Goal: Task Accomplishment & Management: Complete application form

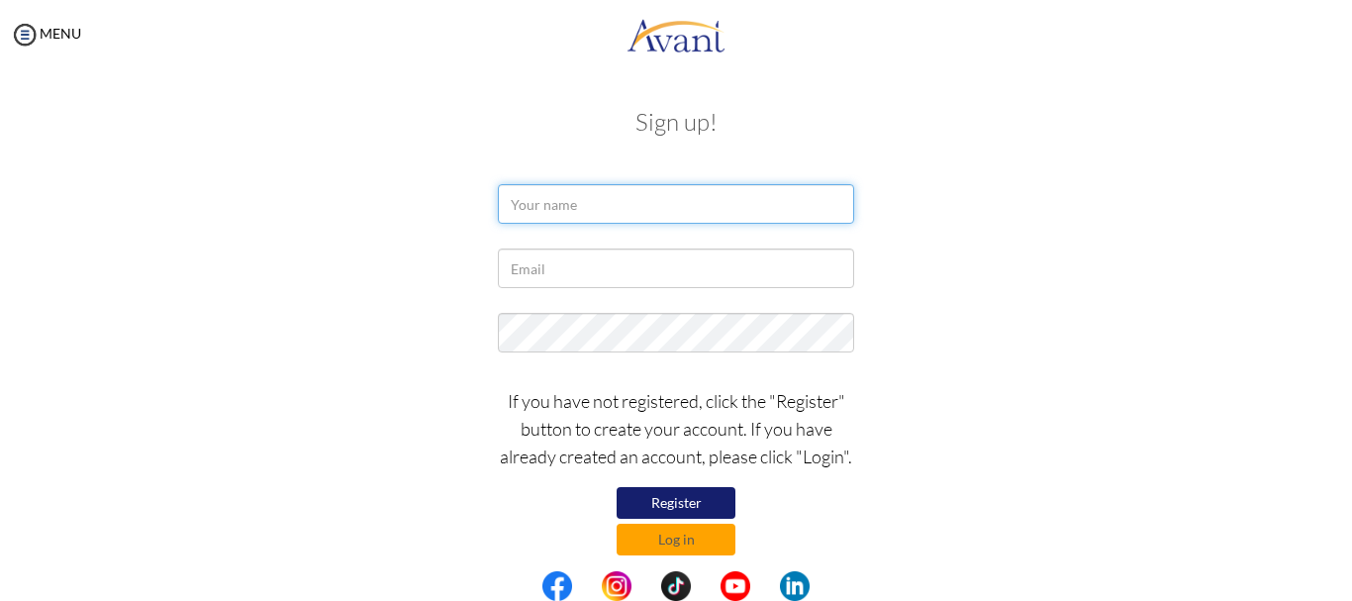
click at [569, 204] on input "text" at bounding box center [676, 204] width 356 height 40
click at [677, 498] on button "Register" at bounding box center [676, 503] width 119 height 32
click at [707, 504] on button "Register" at bounding box center [676, 503] width 119 height 32
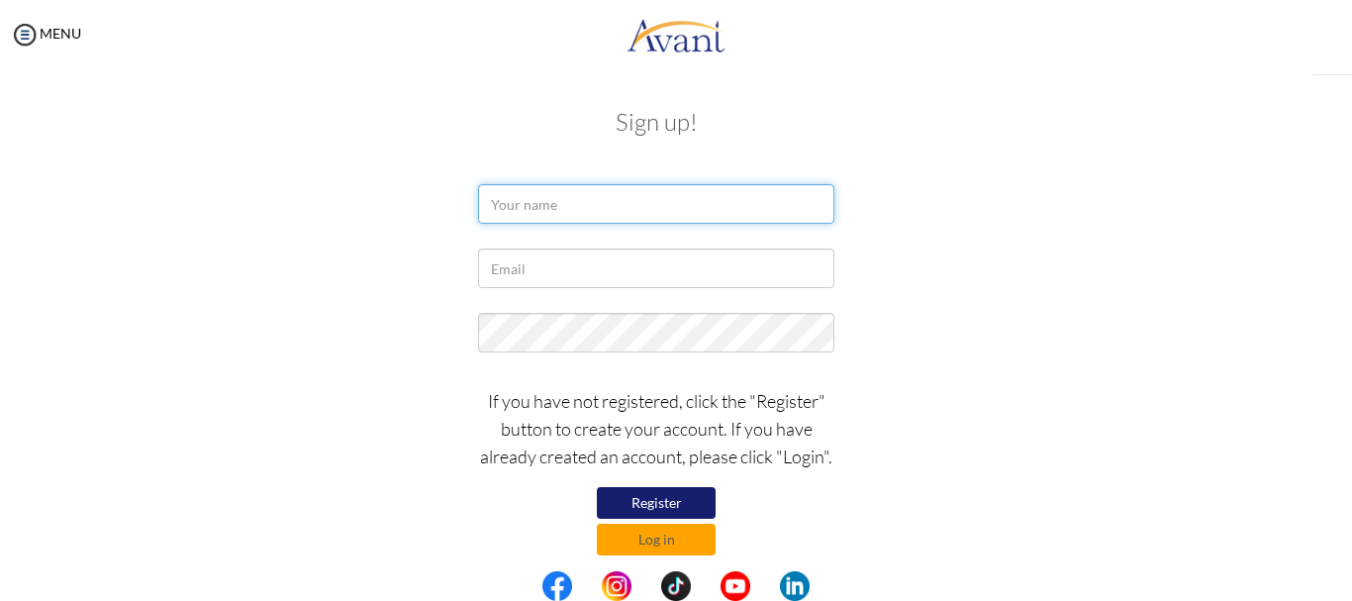
click at [550, 197] on input "text" at bounding box center [656, 204] width 356 height 40
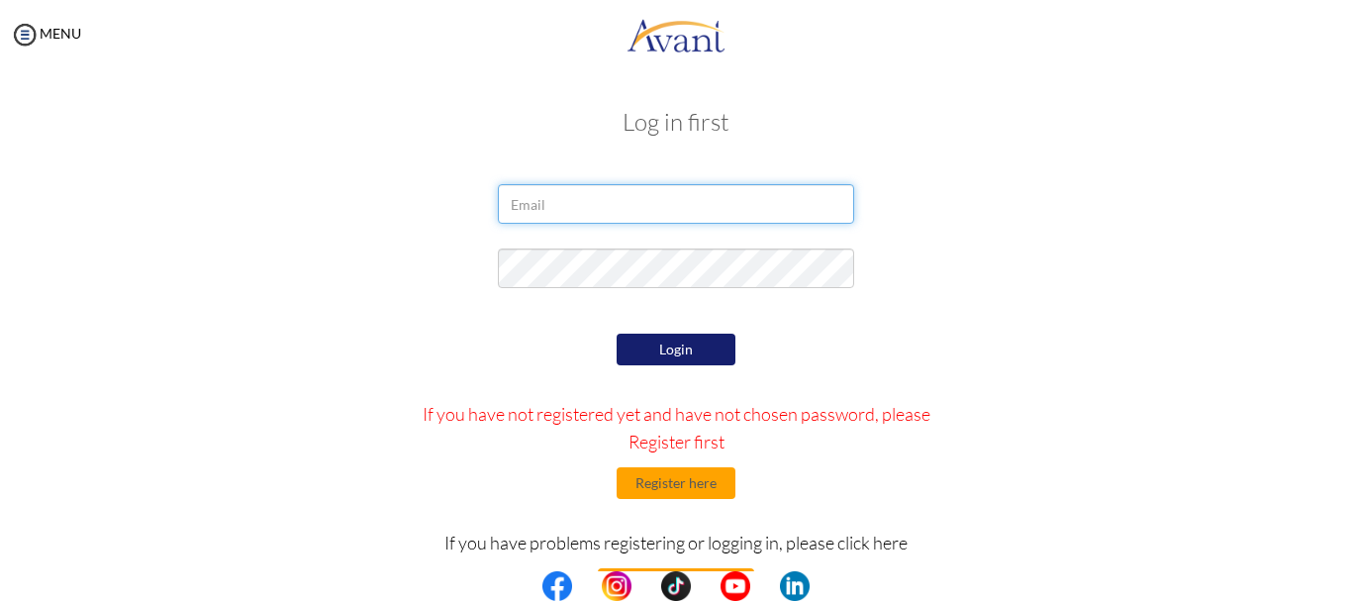
click at [533, 205] on input "email" at bounding box center [676, 204] width 356 height 40
click at [705, 471] on button "Register here" at bounding box center [676, 483] width 119 height 32
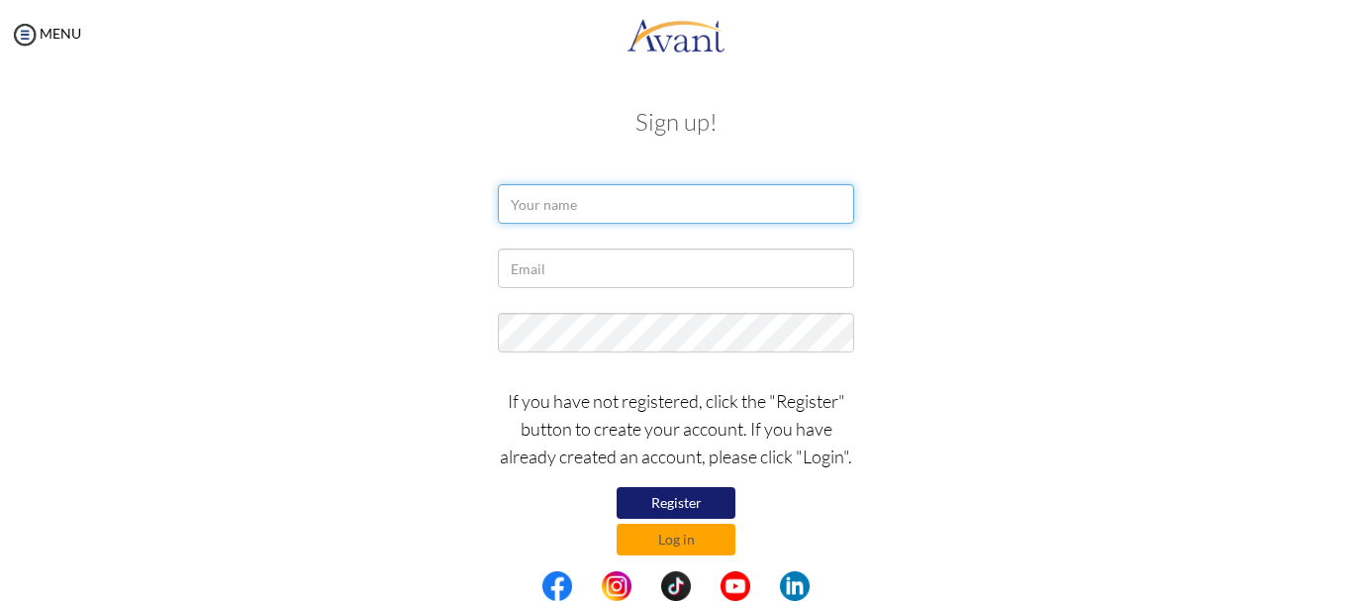
click at [571, 212] on input "text" at bounding box center [676, 204] width 356 height 40
type input "N"
type input "Nathalia Iasmim Lopes Cerqueira Pereira"
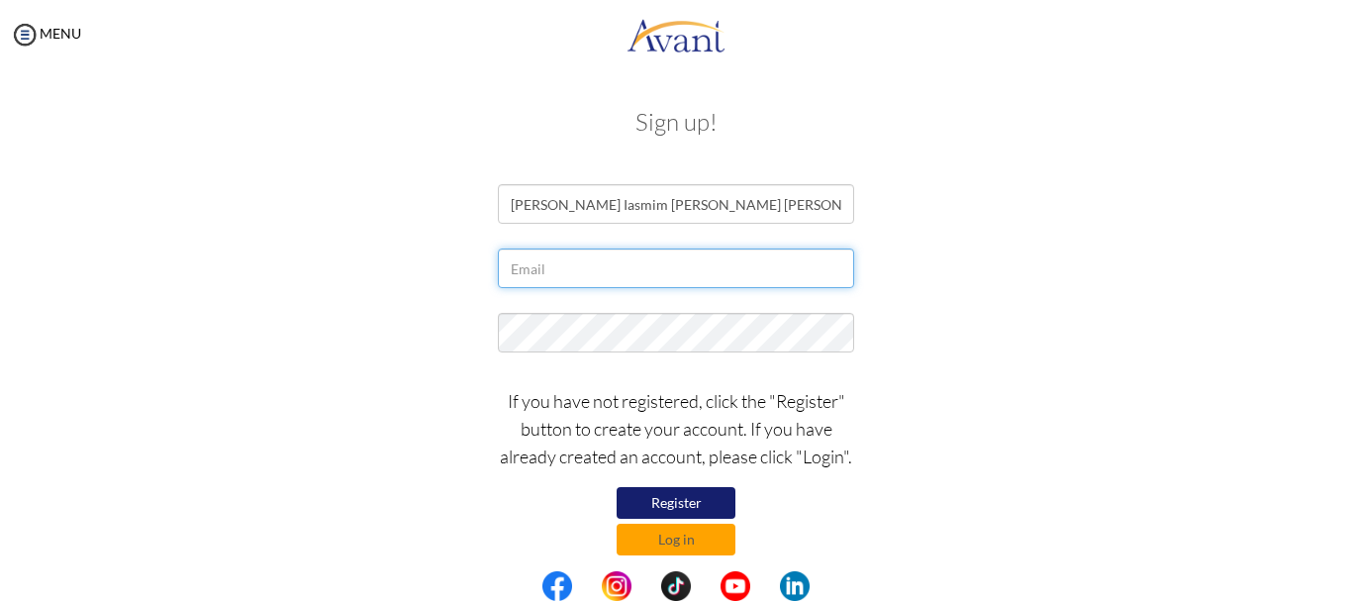
click at [535, 275] on input "text" at bounding box center [676, 268] width 356 height 40
type input "nursenathalia_89@hotmail.com"
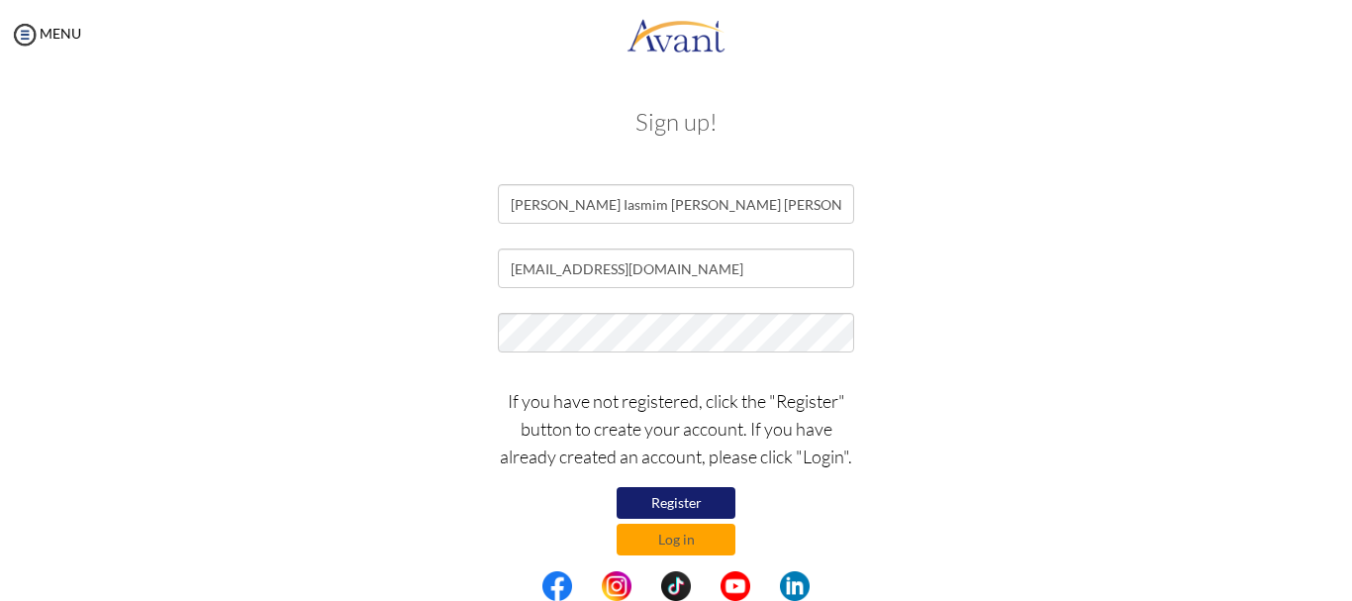
click at [681, 501] on button "Register" at bounding box center [676, 503] width 119 height 32
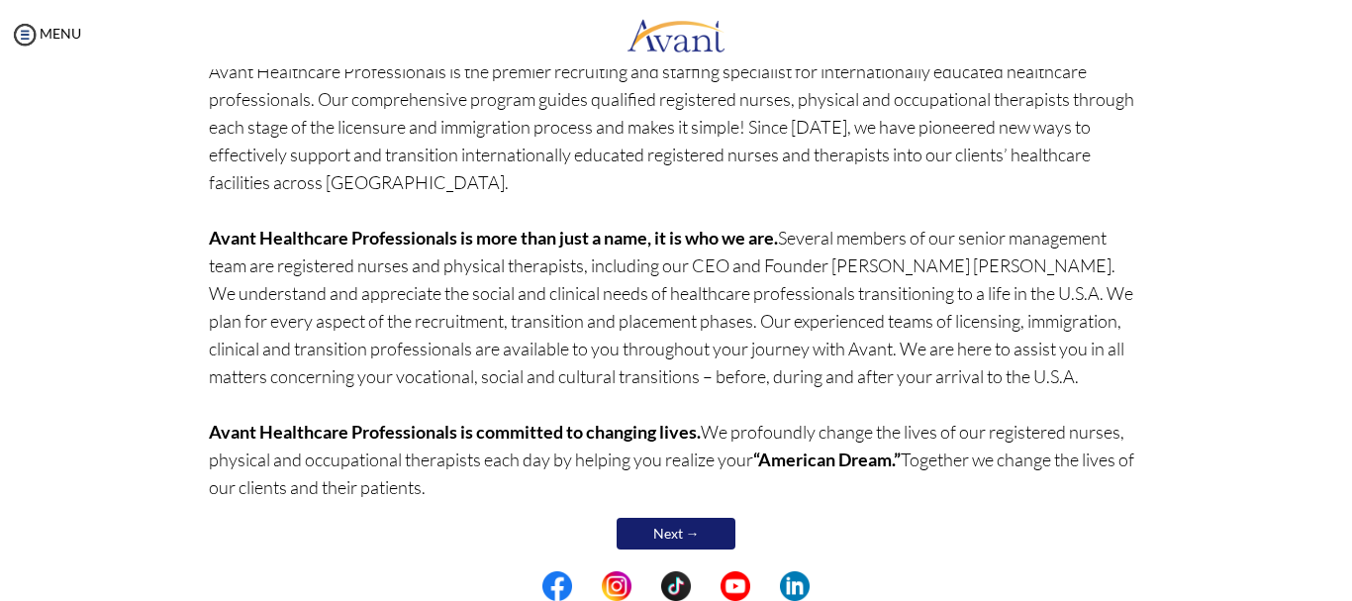
scroll to position [199, 0]
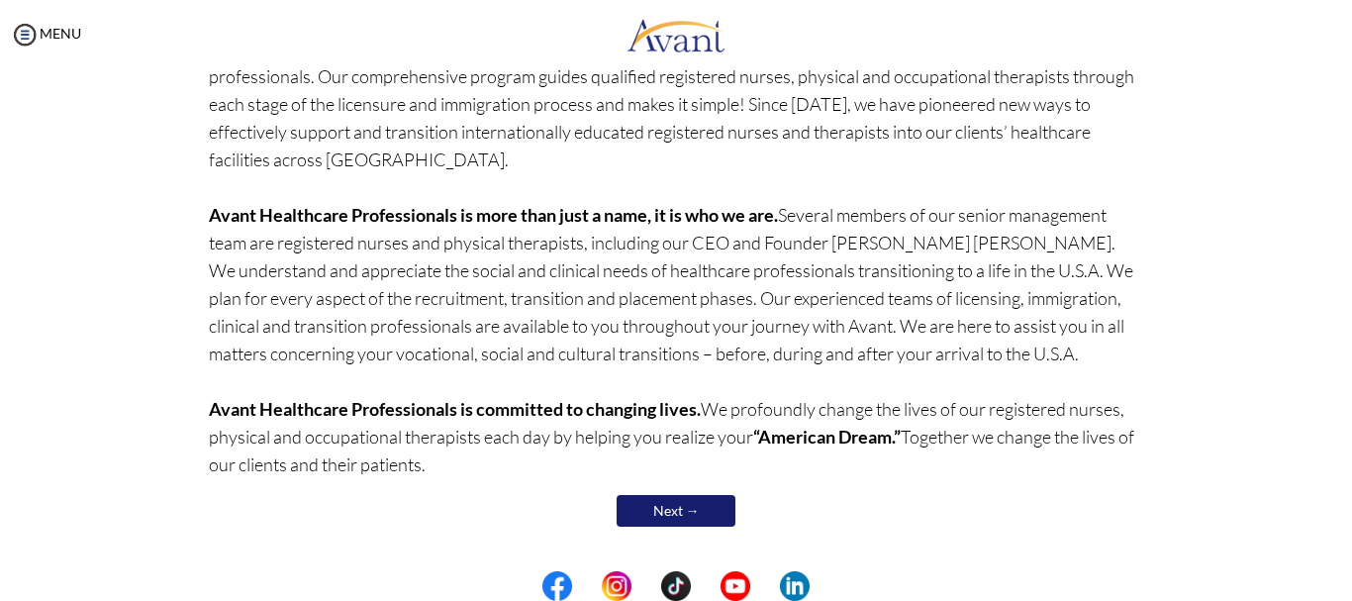
click at [653, 510] on link "Next →" at bounding box center [676, 511] width 119 height 32
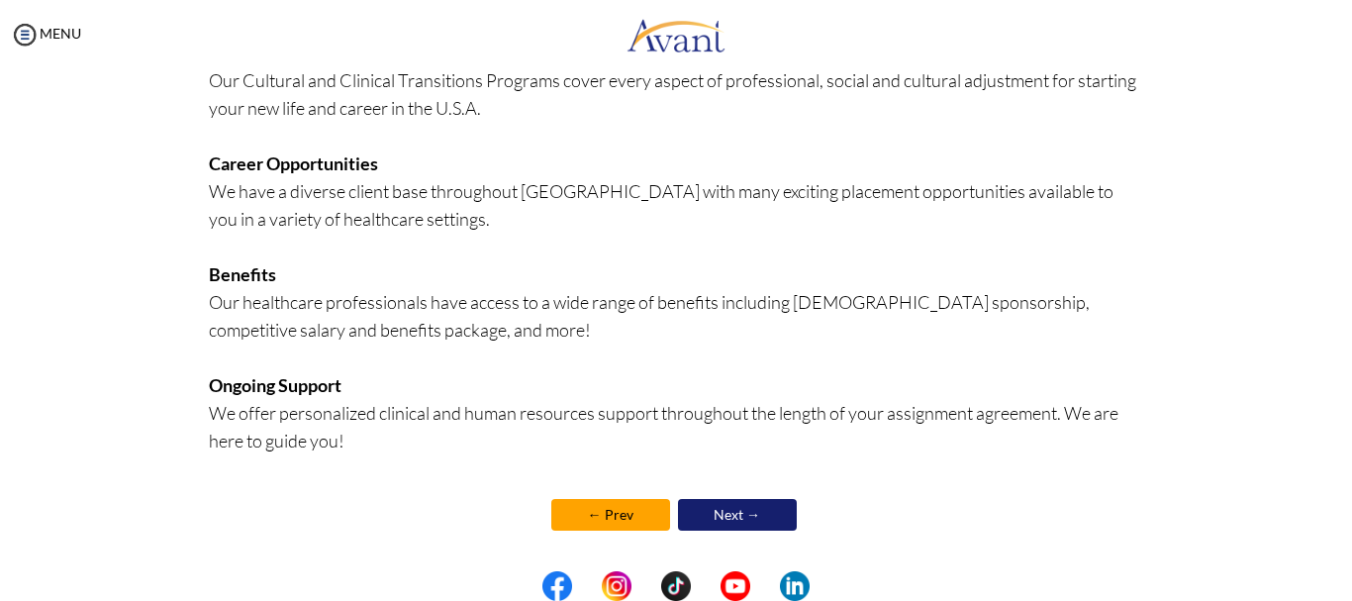
scroll to position [512, 0]
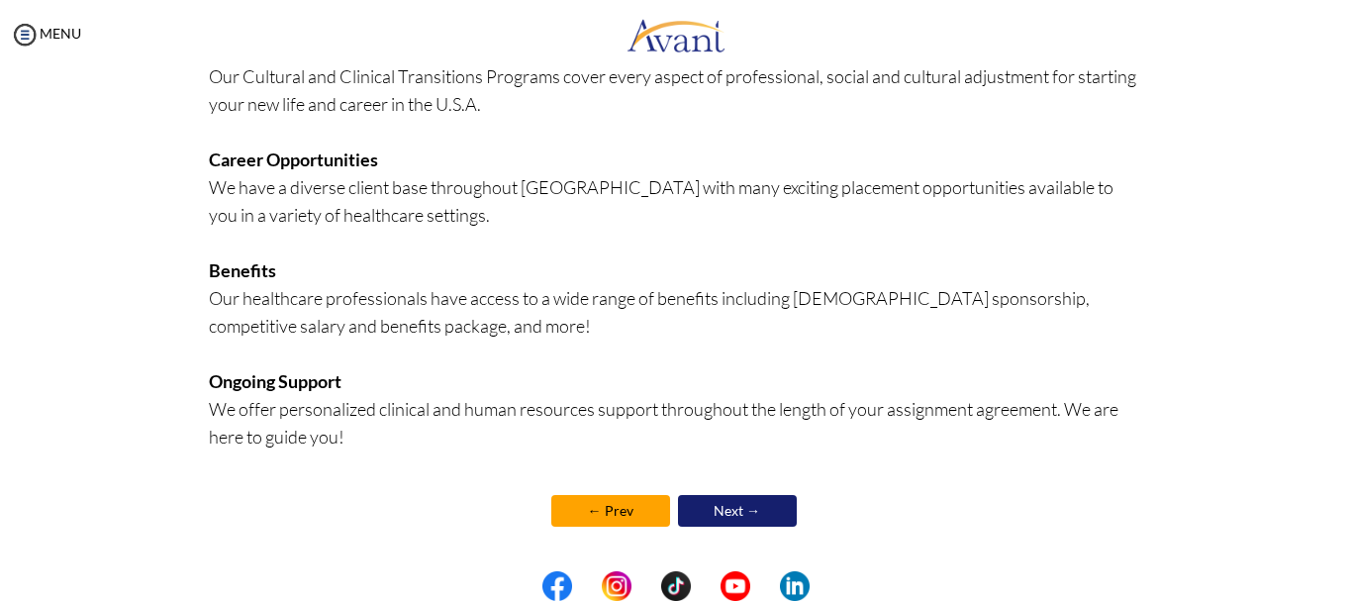
click at [766, 518] on link "Next →" at bounding box center [737, 511] width 119 height 32
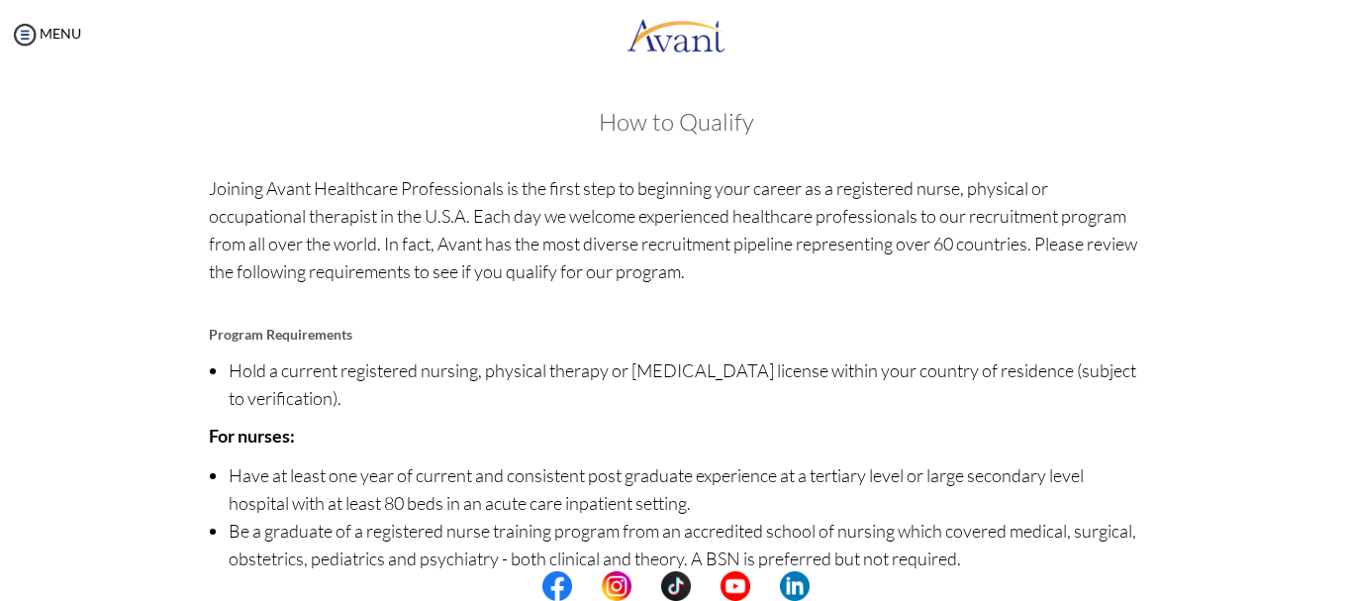
drag, startPoint x: 1336, startPoint y: 312, endPoint x: 1342, endPoint y: 302, distance: 11.5
click at [1342, 302] on div "My Status What is the next step? We would like you to watch the introductory vi…" at bounding box center [676, 369] width 1352 height 601
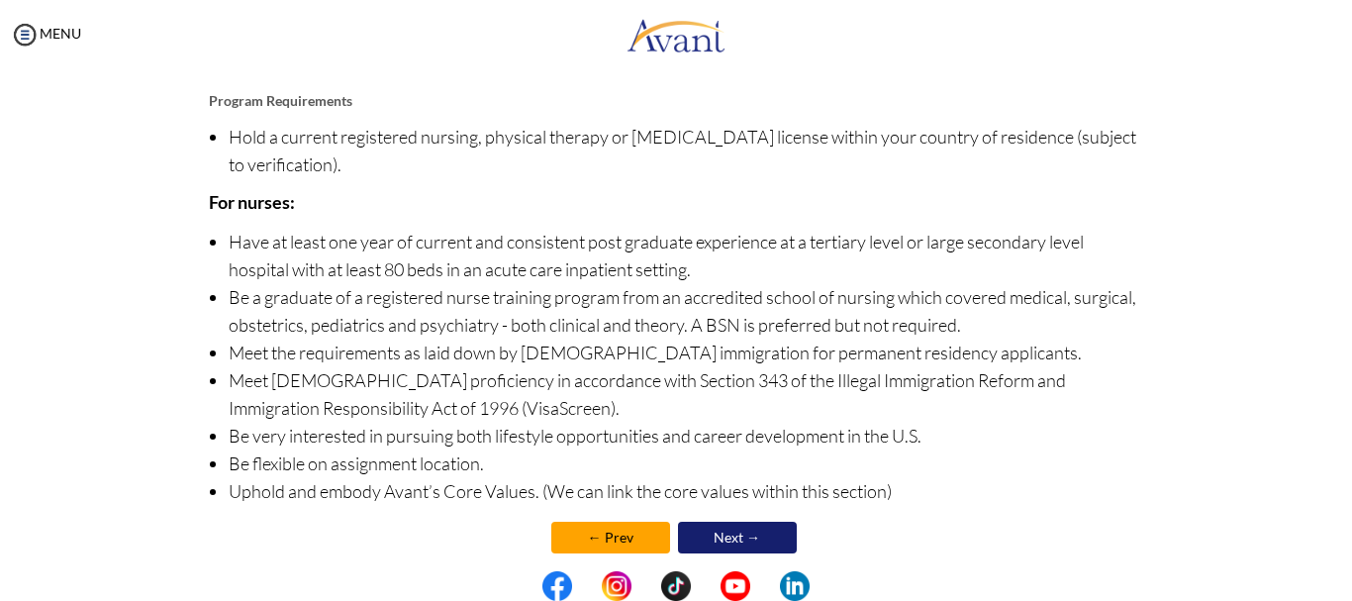
scroll to position [241, 0]
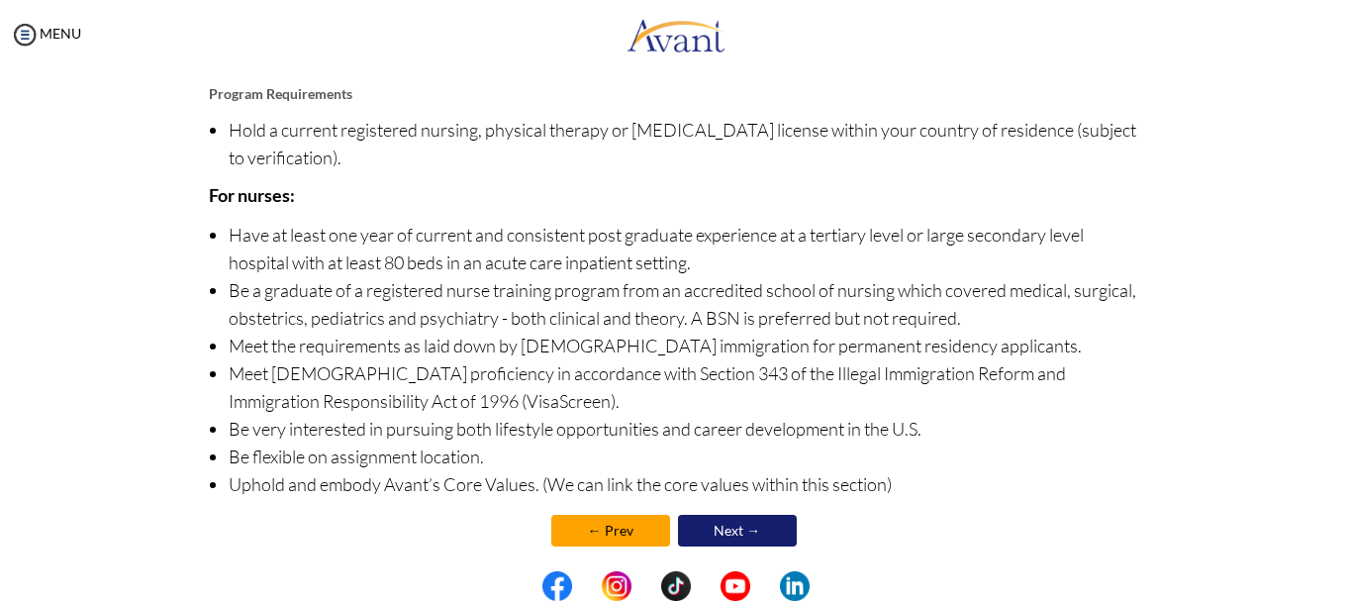
click at [754, 525] on link "Next →" at bounding box center [737, 531] width 119 height 32
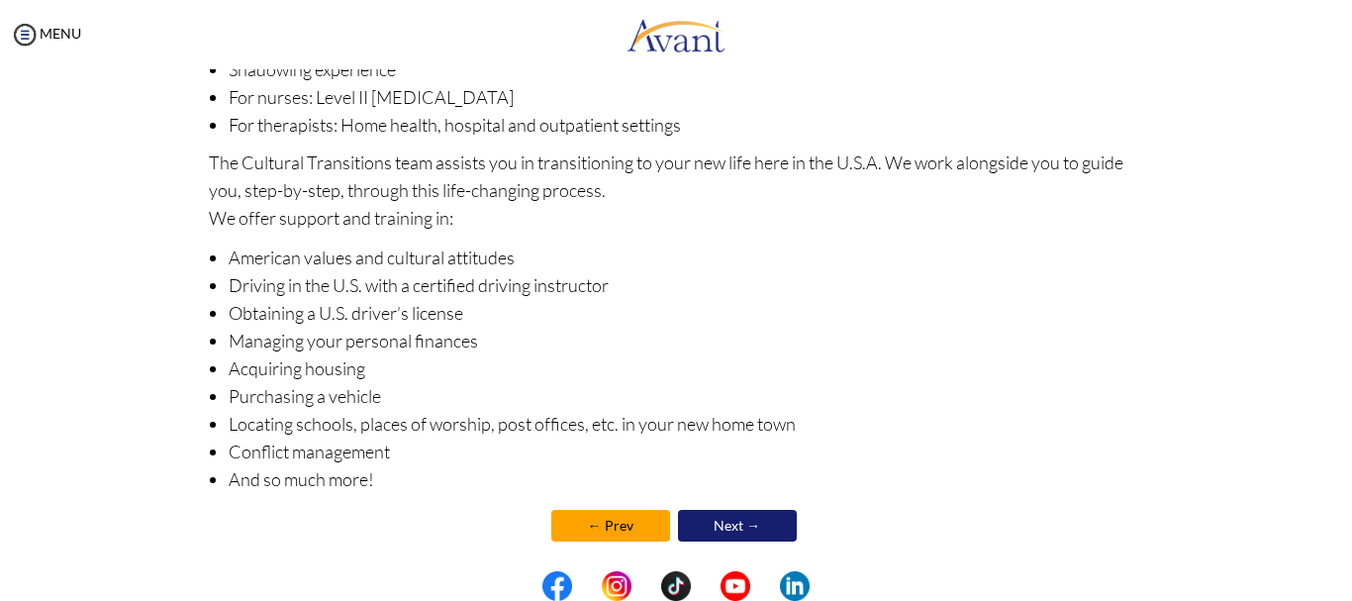
scroll to position [335, 0]
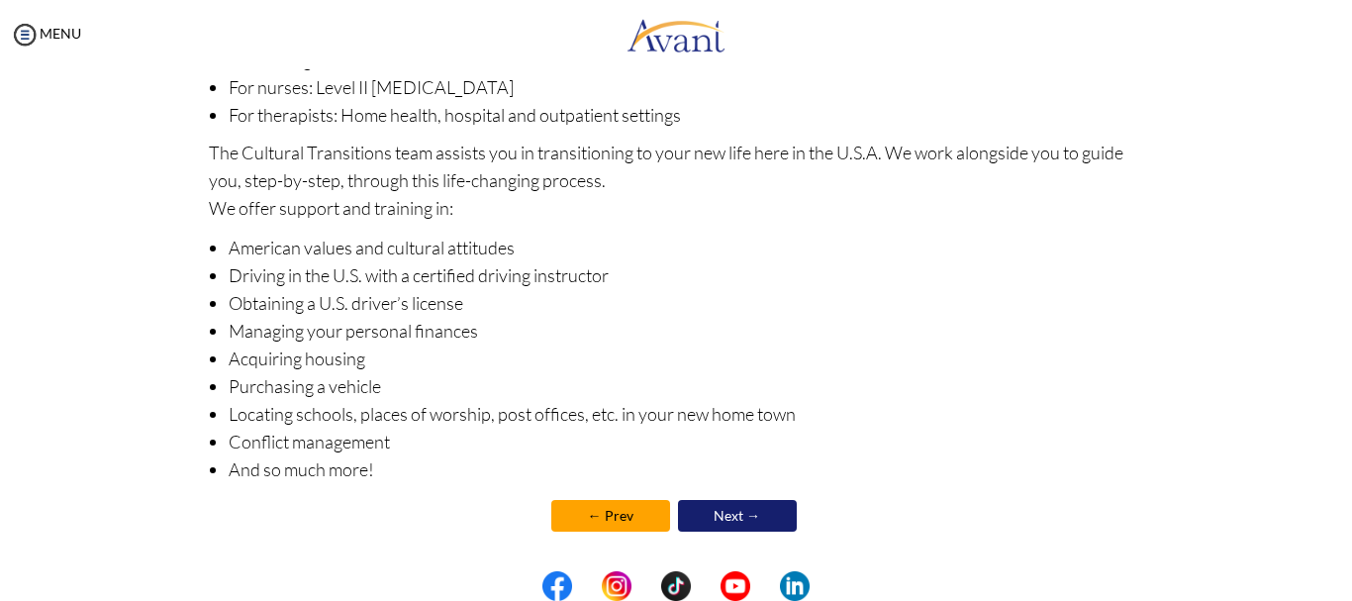
click at [770, 517] on link "Next →" at bounding box center [737, 516] width 119 height 32
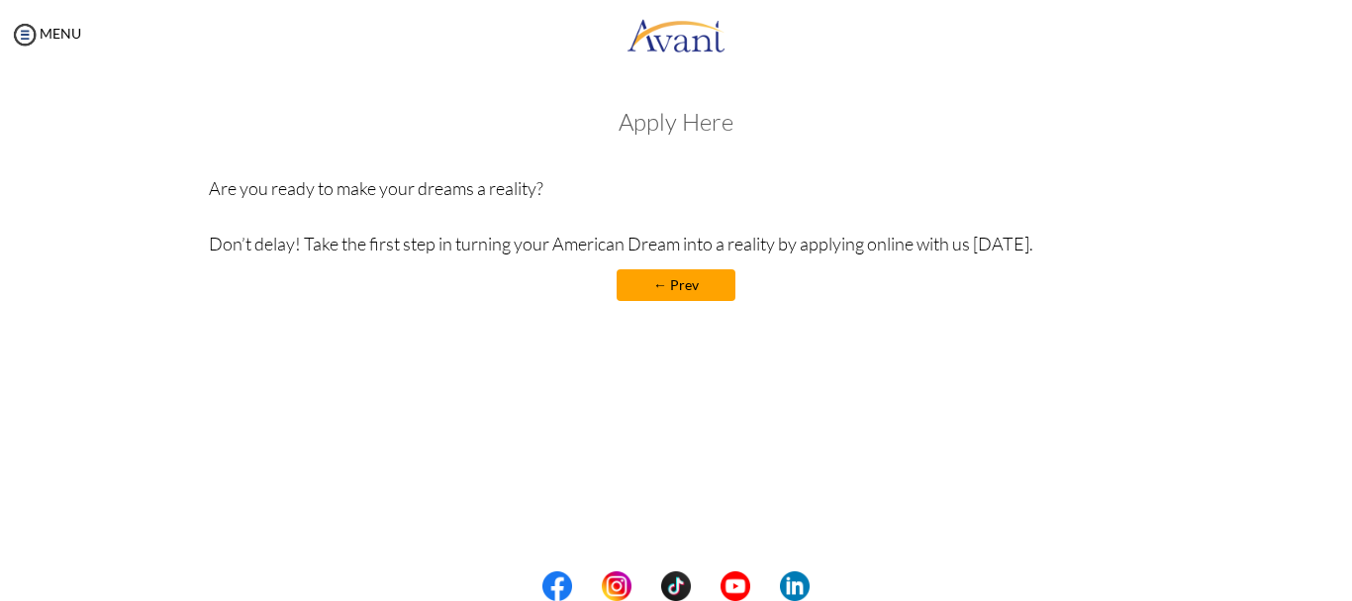
click at [678, 290] on link "← Prev" at bounding box center [676, 285] width 119 height 32
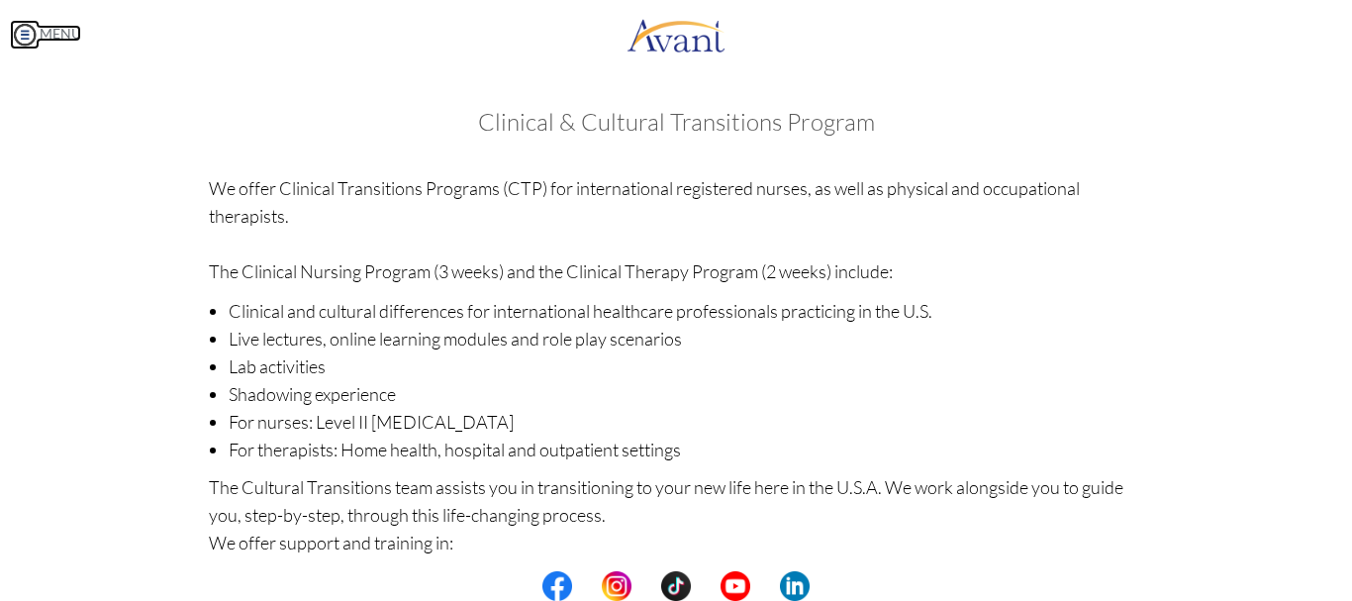
click at [25, 32] on img at bounding box center [25, 35] width 30 height 30
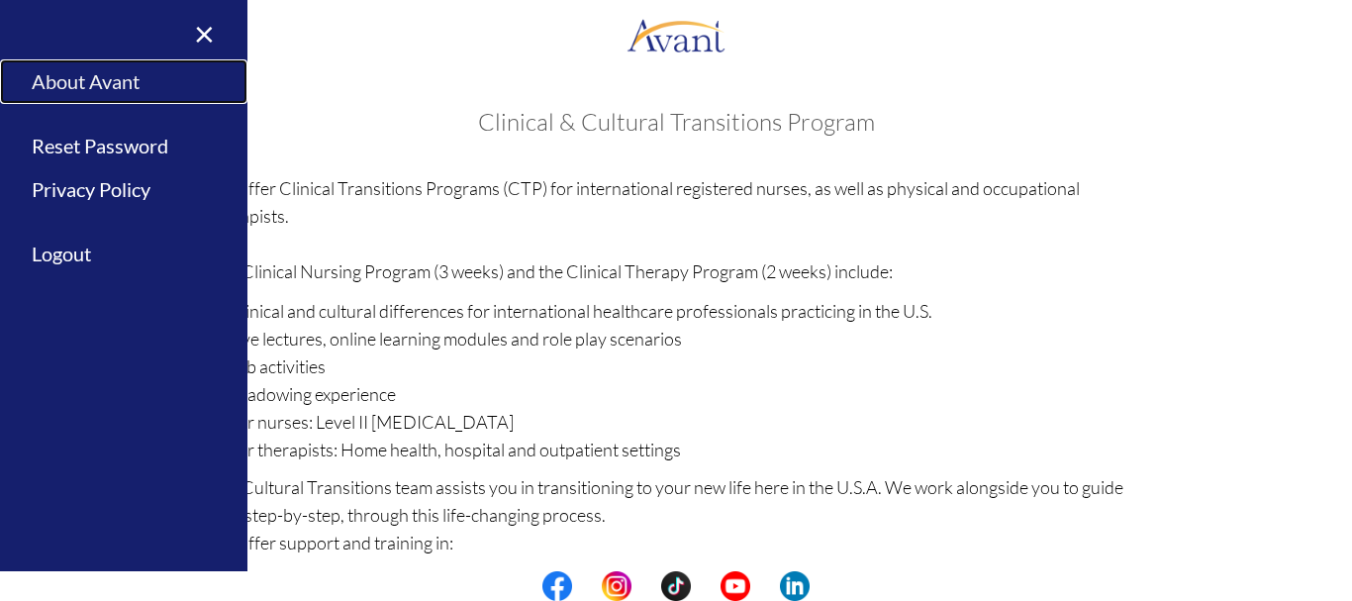
click at [130, 93] on link "About Avant" at bounding box center [123, 81] width 247 height 45
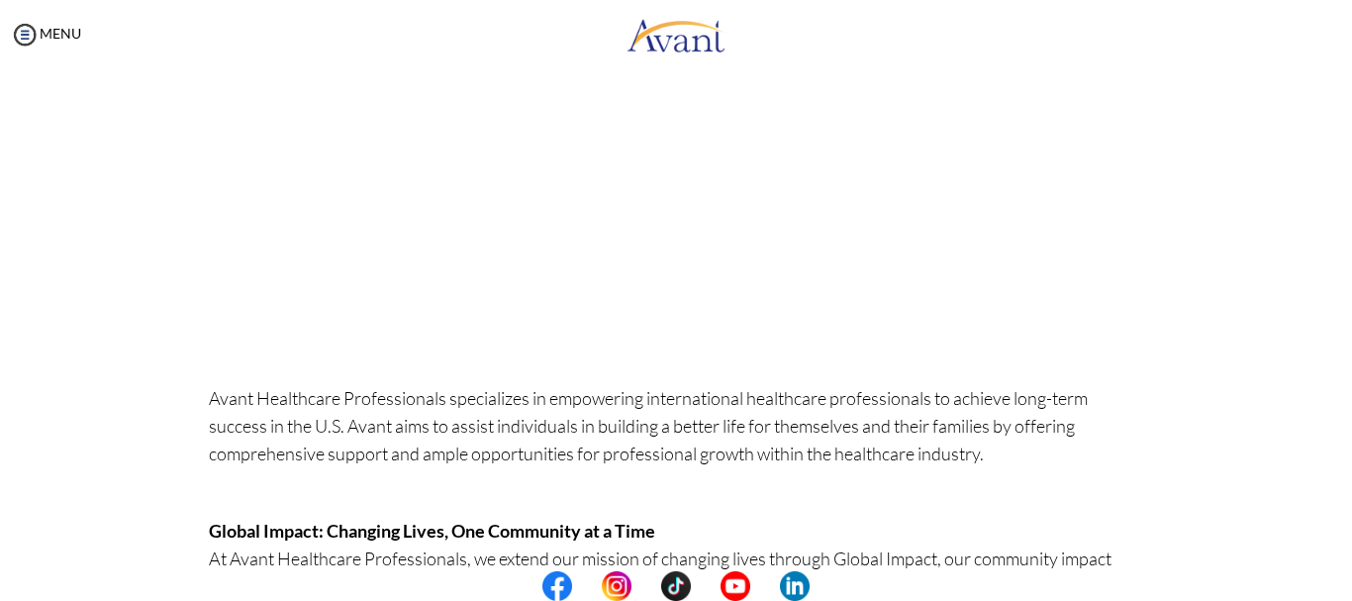
scroll to position [0, 0]
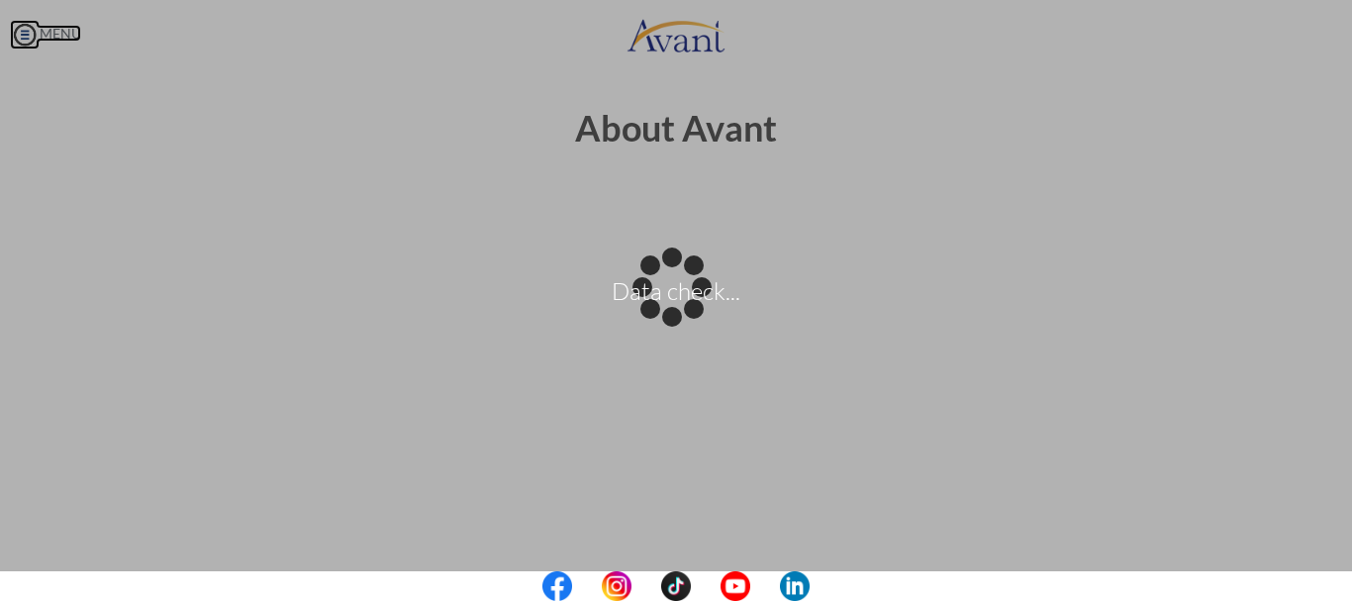
click at [57, 35] on body "Data check... Maintenance break. Please come back in 2 hours. MENU My Status Wh…" at bounding box center [676, 300] width 1352 height 601
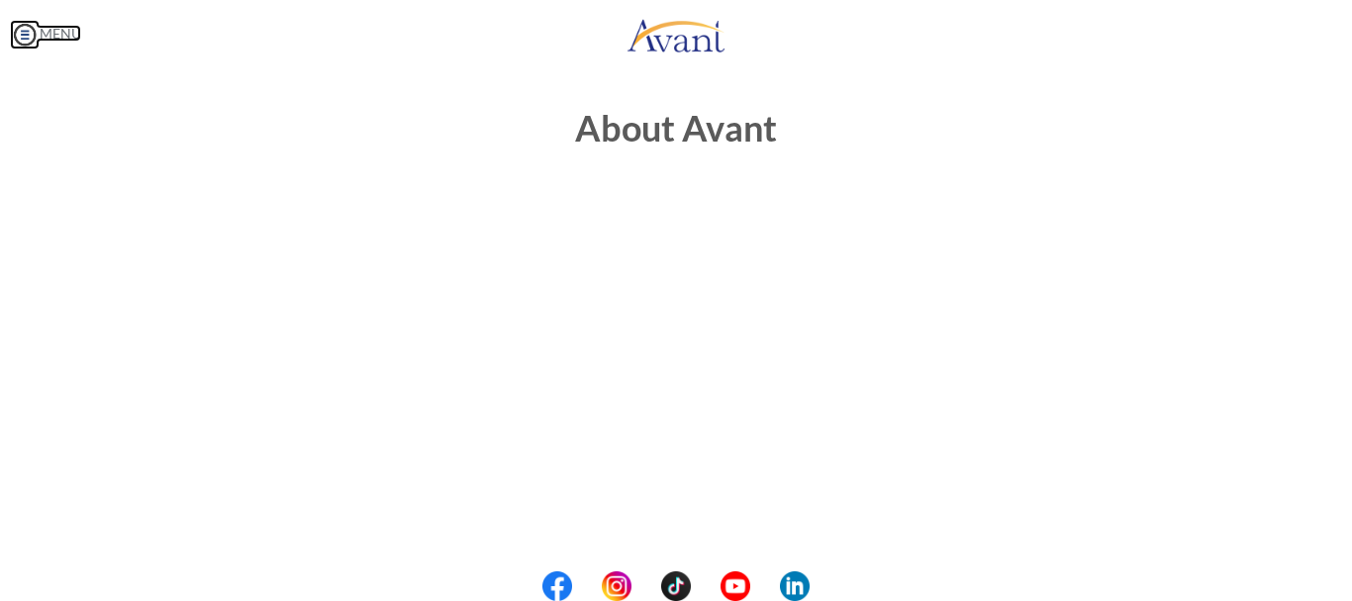
click at [29, 37] on img at bounding box center [25, 35] width 30 height 30
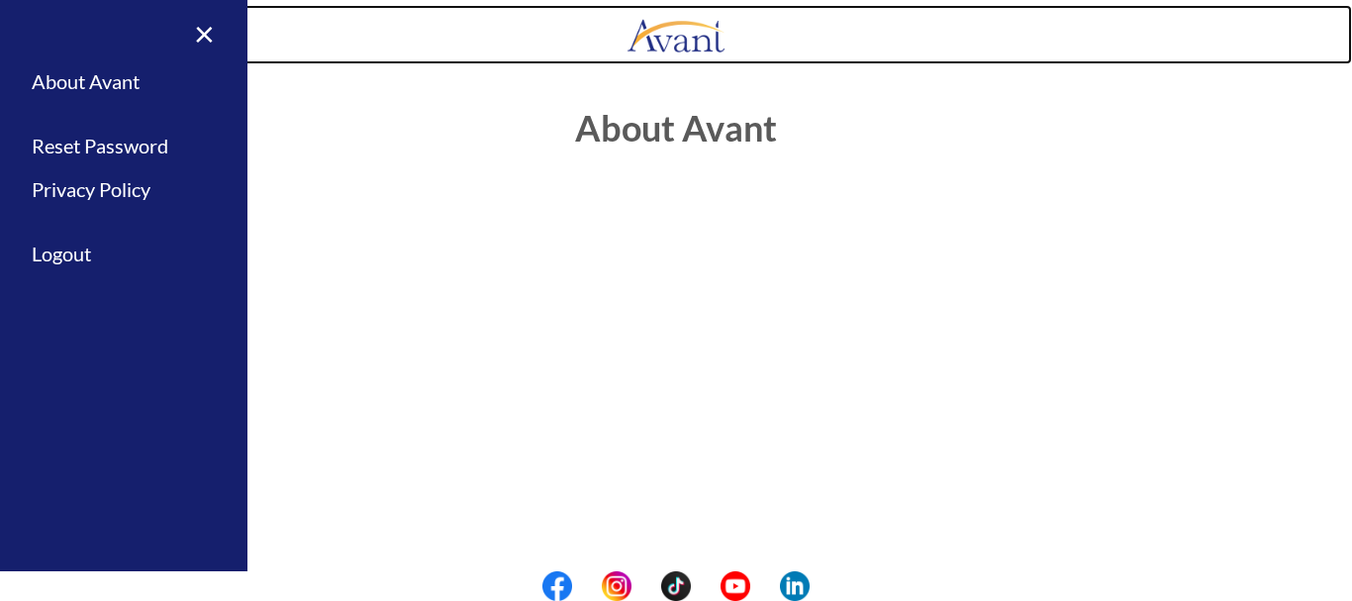
click at [332, 62] on link at bounding box center [676, 34] width 1352 height 59
